Goal: Check status

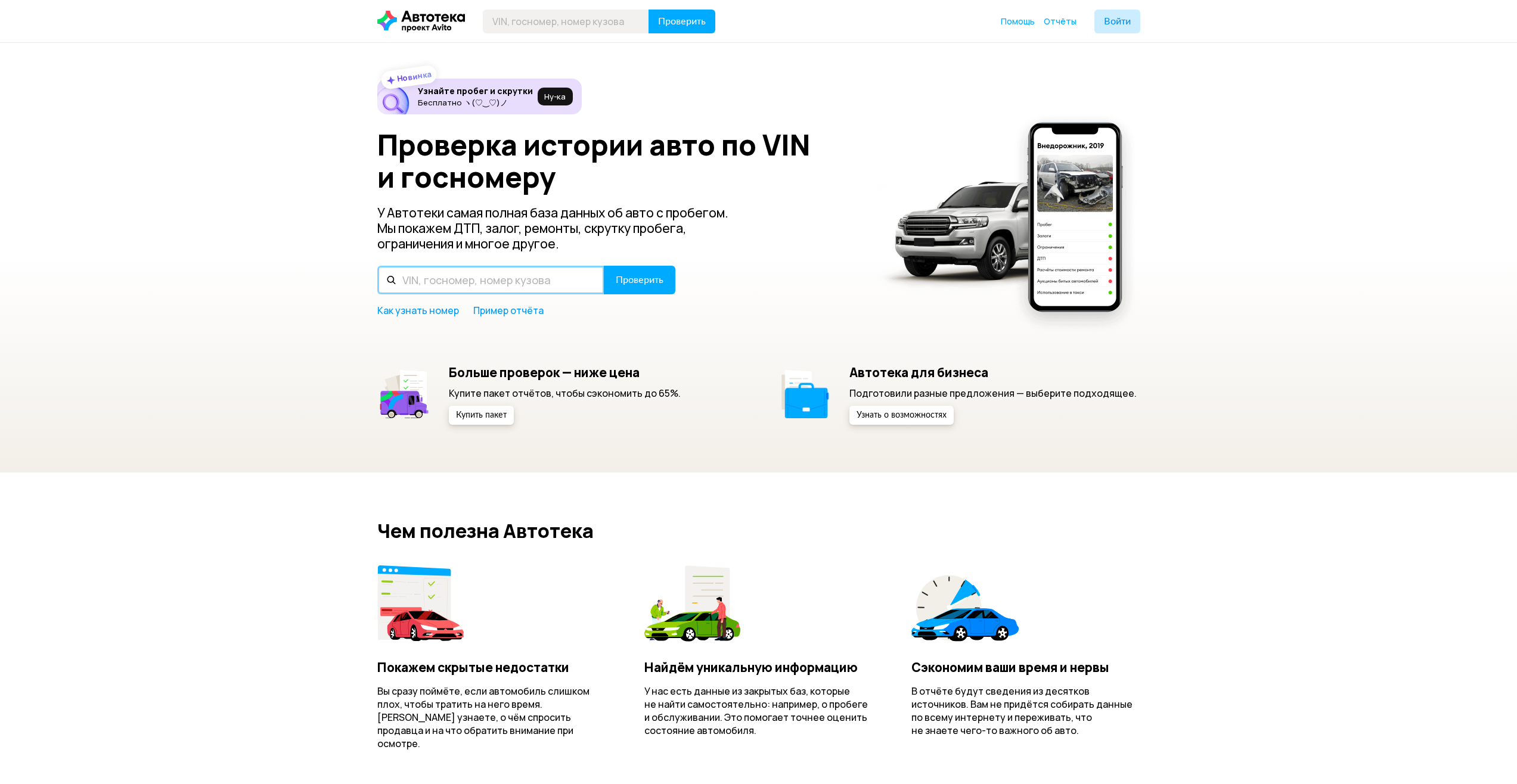
click at [471, 282] on input "text" at bounding box center [491, 280] width 227 height 29
click at [424, 282] on input "text" at bounding box center [491, 280] width 227 height 29
click at [484, 282] on input "text" at bounding box center [491, 280] width 227 height 29
type input "П"
type input "GD31926791"
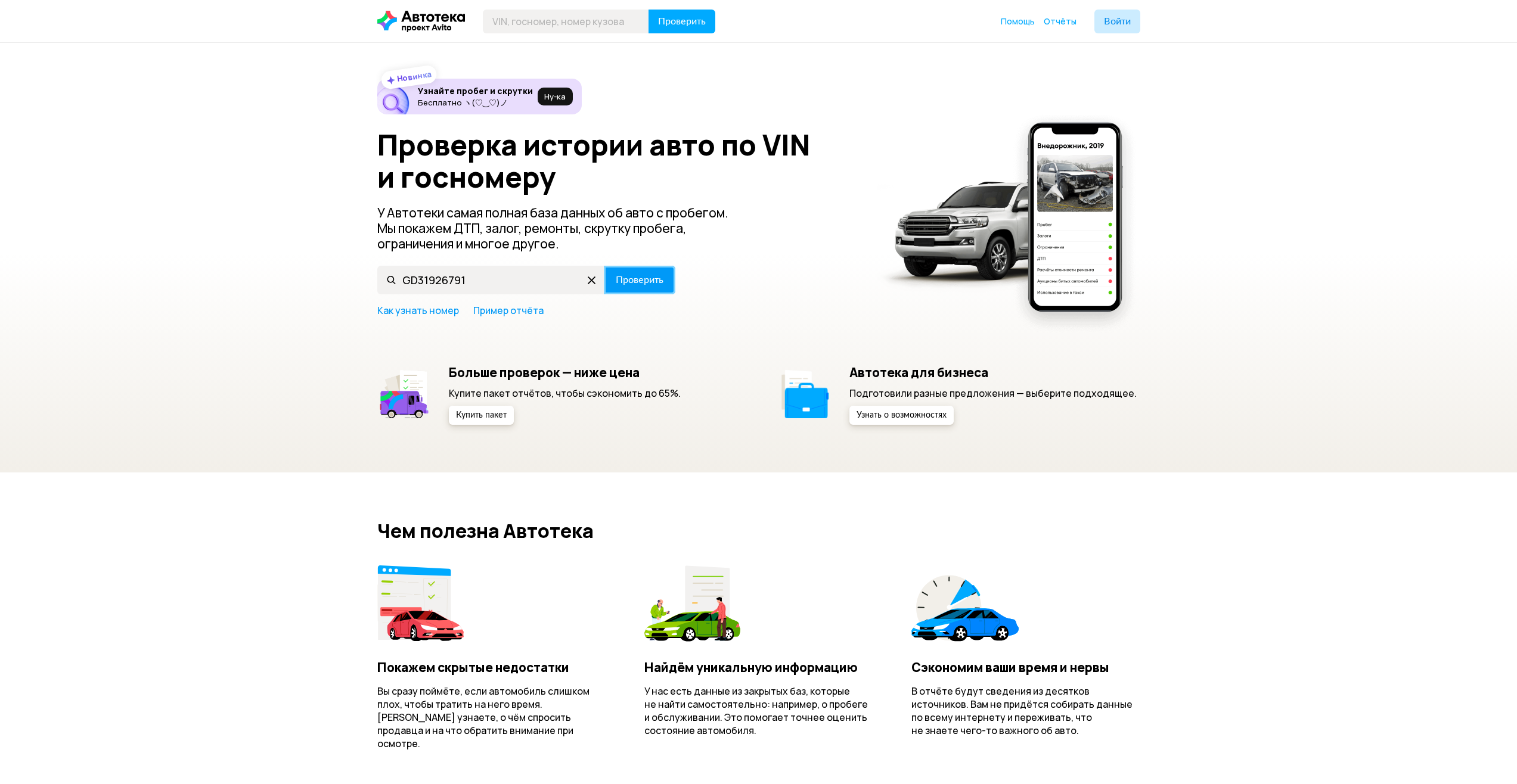
click at [620, 278] on span "Проверить" at bounding box center [639, 280] width 48 height 10
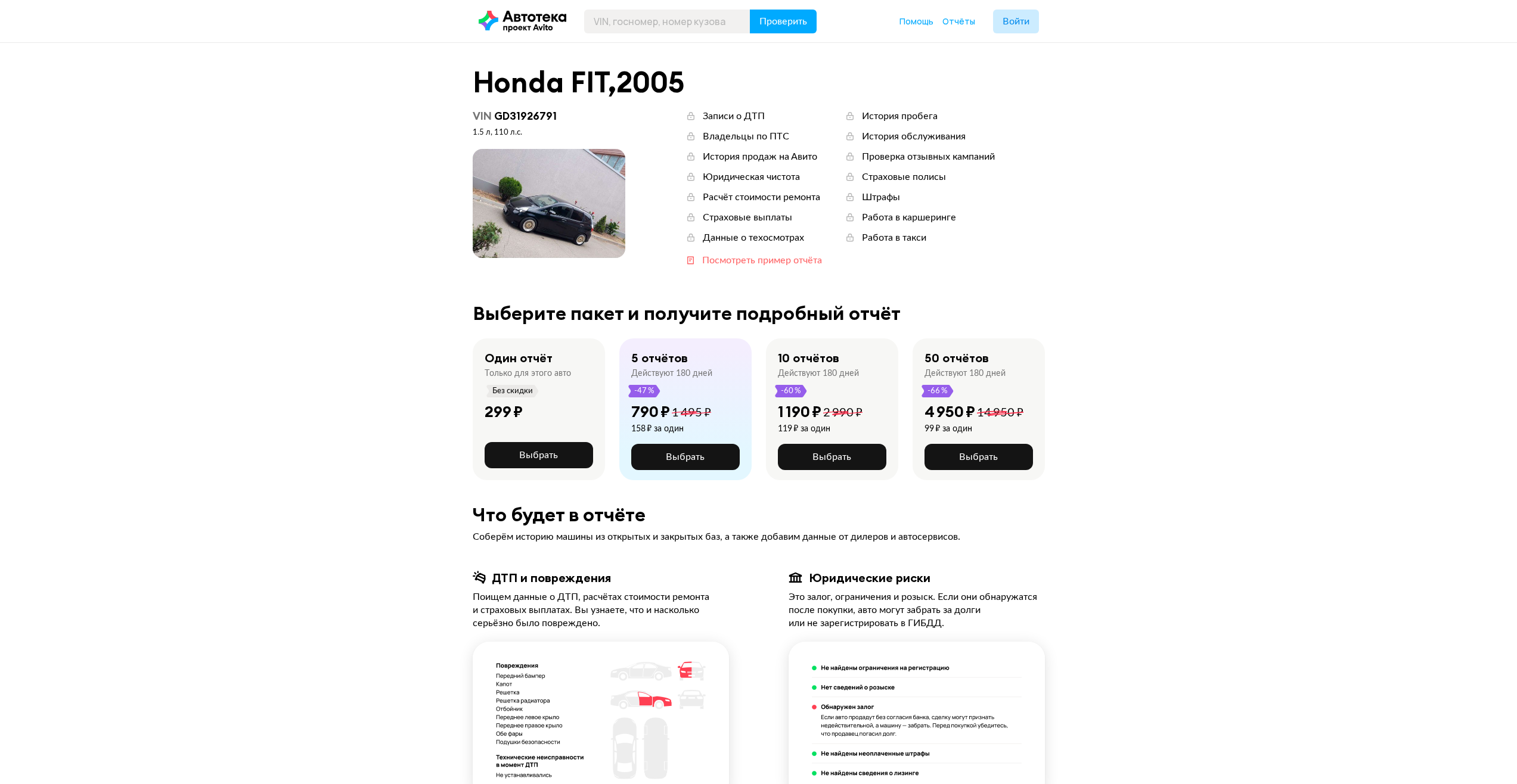
click at [743, 262] on div "Посмотреть пример отчёта" at bounding box center [762, 260] width 120 height 13
